Goal: Navigation & Orientation: Find specific page/section

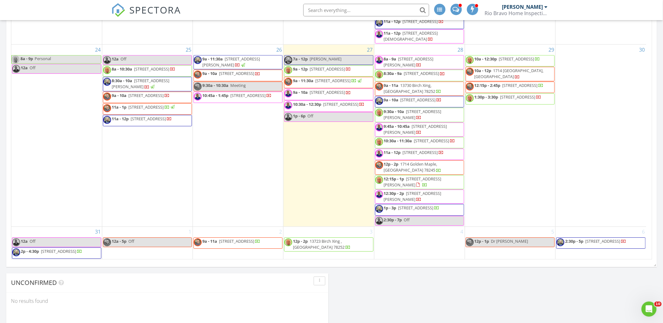
scroll to position [682, 0]
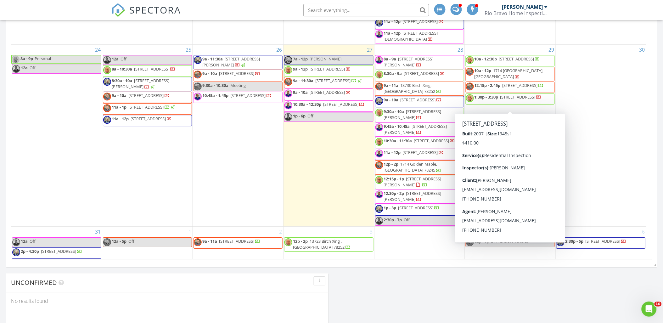
click at [431, 89] on span "9a - 11a 13730 Birch Xing, San Antonio 78252" at bounding box center [419, 89] width 88 height 12
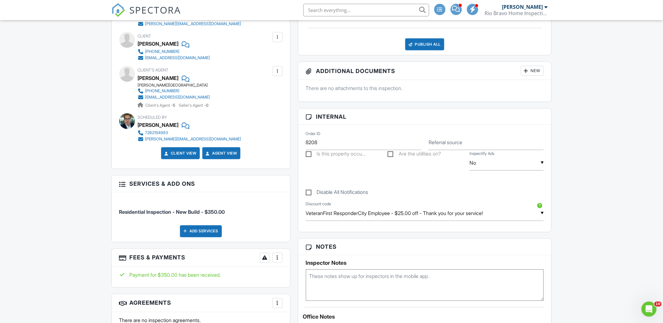
scroll to position [35, 0]
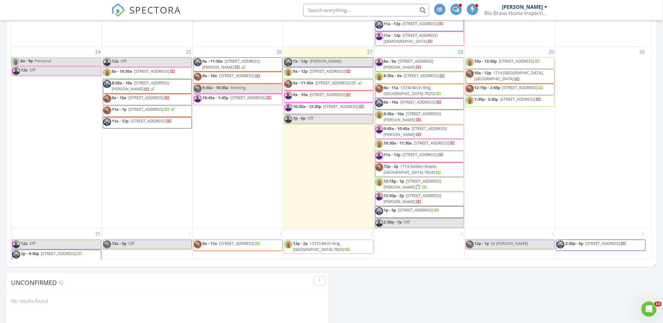
scroll to position [699, 0]
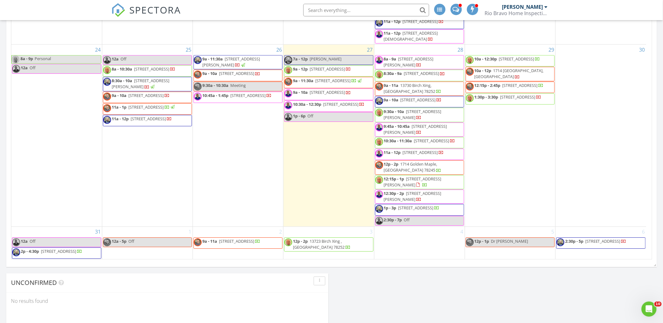
click at [406, 161] on span "1714 Golden Maple, [GEOGRAPHIC_DATA] 78245" at bounding box center [410, 167] width 53 height 12
